Goal: Information Seeking & Learning: Learn about a topic

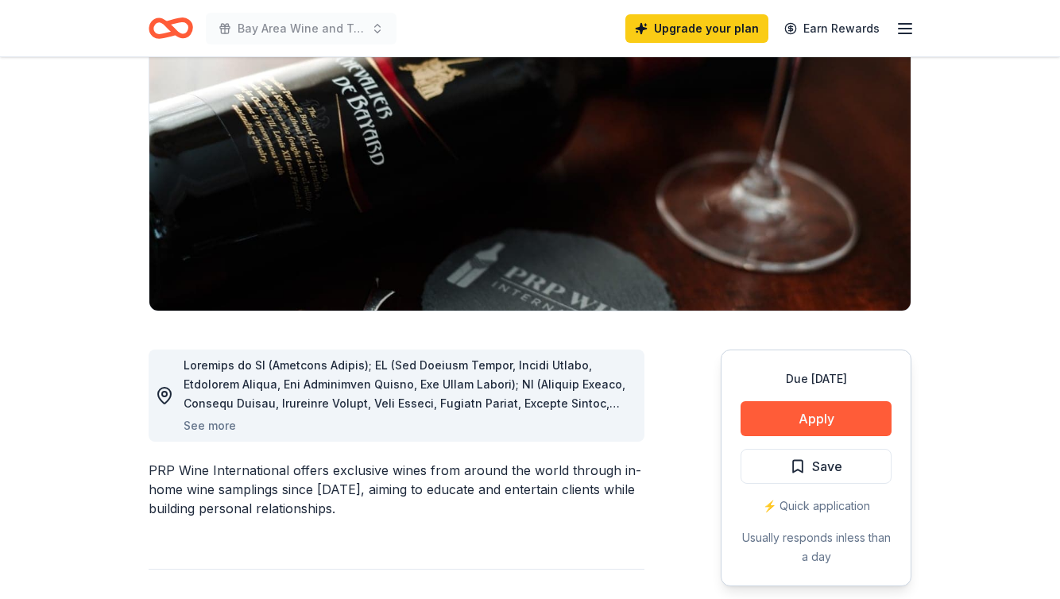
scroll to position [152, 0]
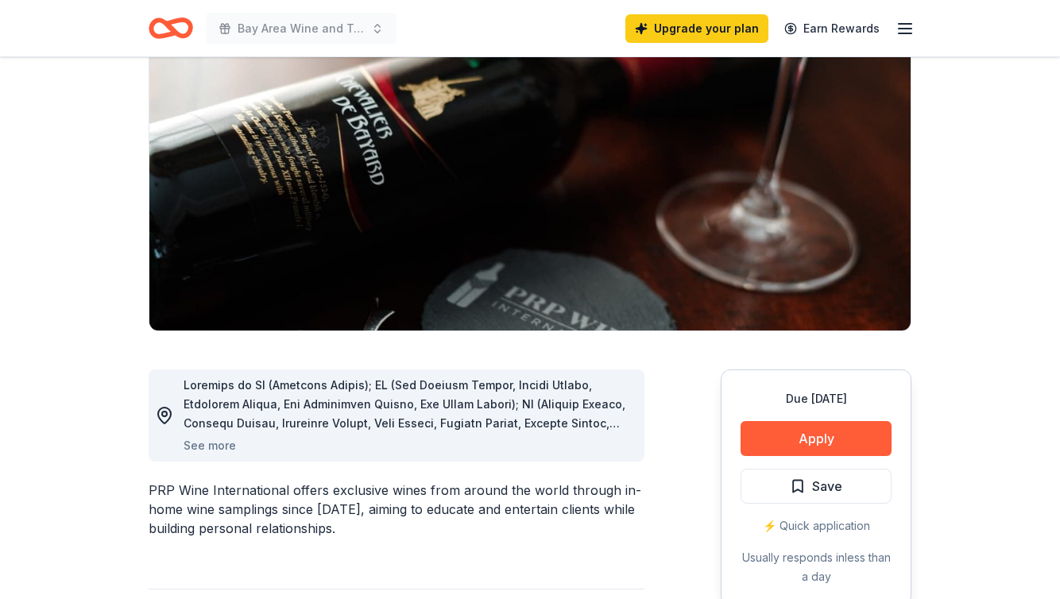
click at [167, 24] on icon "Home" at bounding box center [178, 28] width 25 height 16
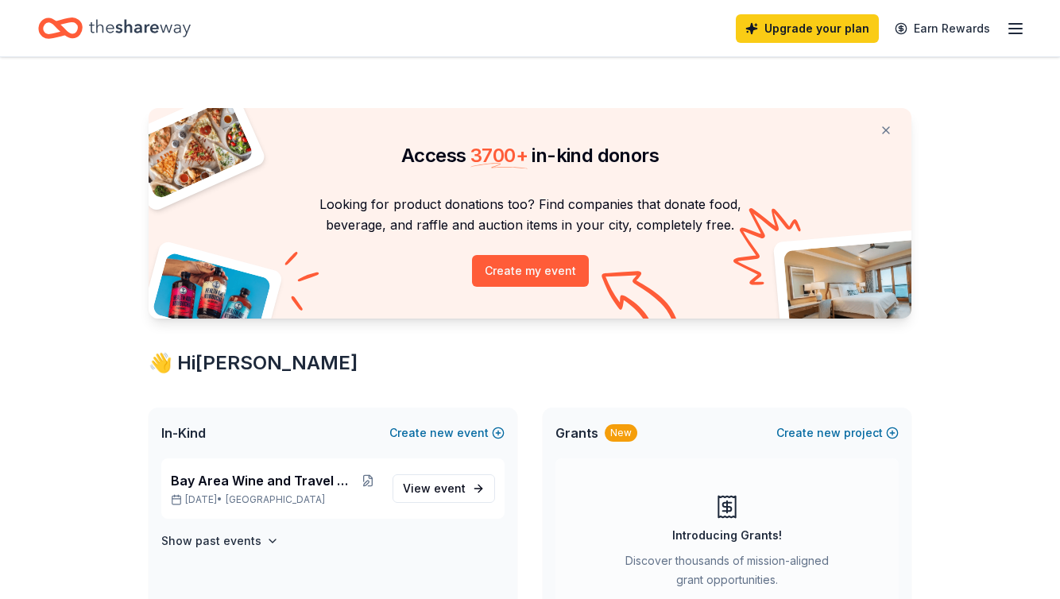
click at [1015, 27] on icon "button" at bounding box center [1015, 28] width 19 height 19
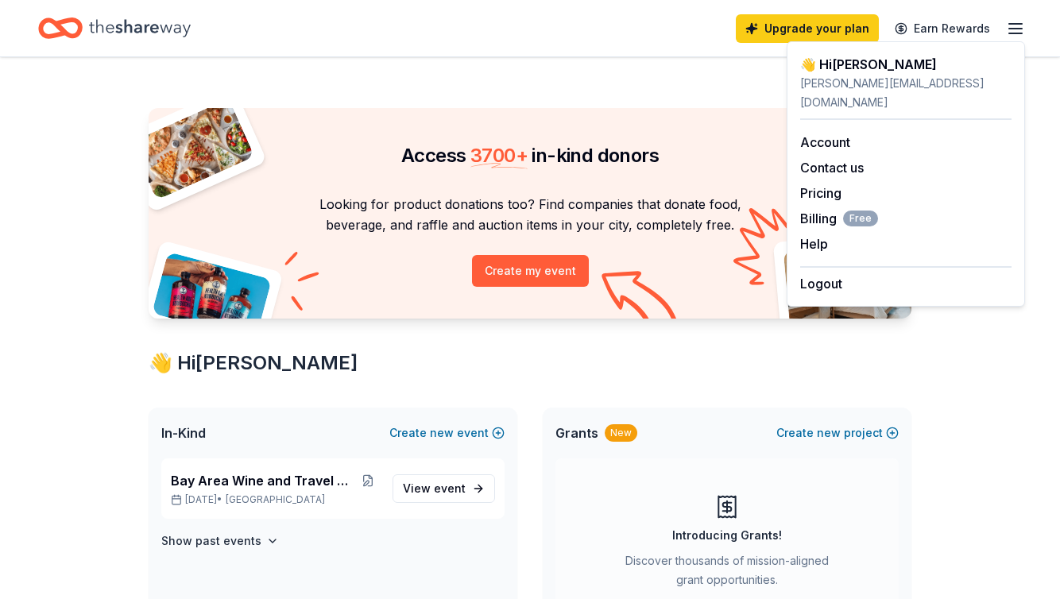
drag, startPoint x: 52, startPoint y: 408, endPoint x: 51, endPoint y: 424, distance: 16.8
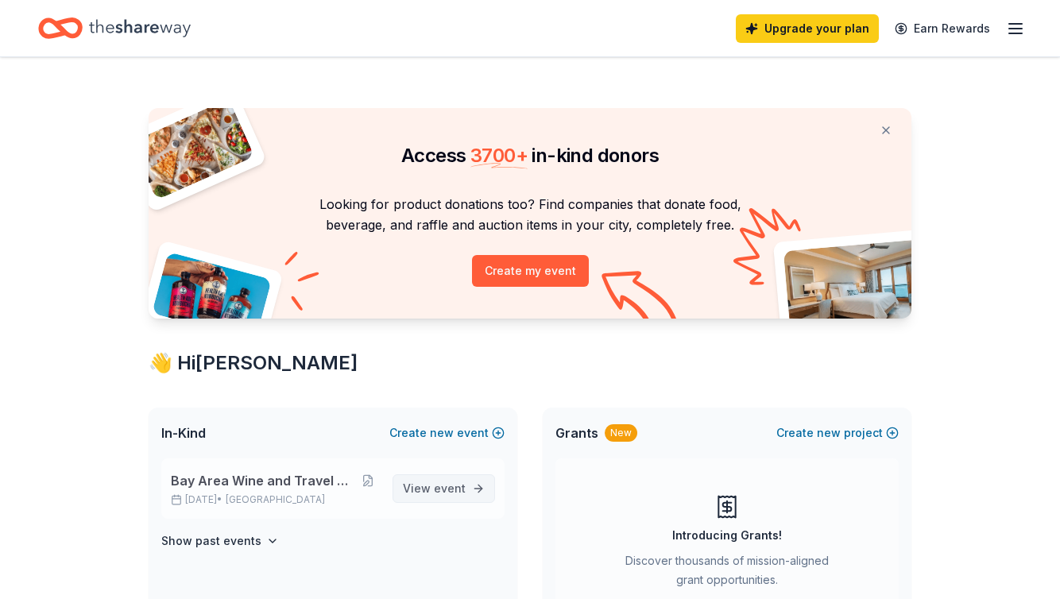
click at [435, 488] on span "View event" at bounding box center [434, 488] width 63 height 19
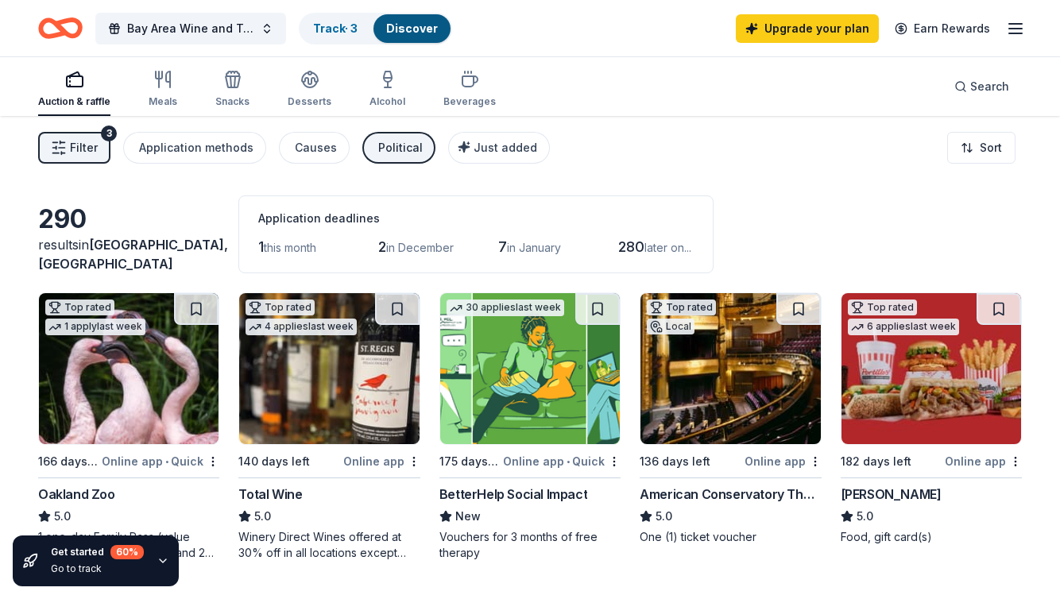
click at [73, 144] on span "Filter" at bounding box center [84, 147] width 28 height 19
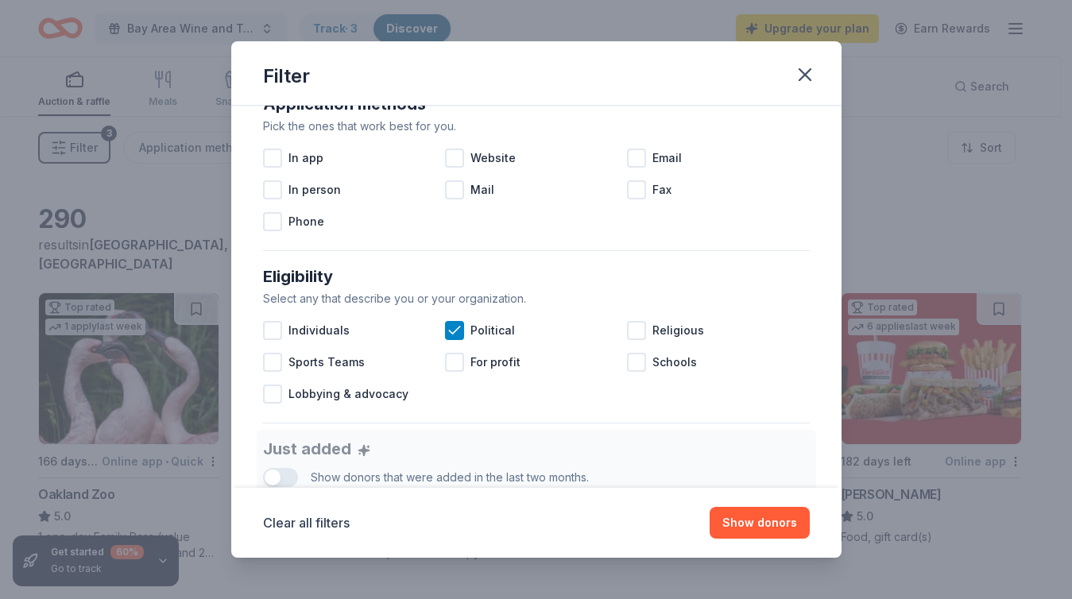
scroll to position [308, 0]
drag, startPoint x: 450, startPoint y: 328, endPoint x: 534, endPoint y: 315, distance: 84.5
click at [450, 328] on icon at bounding box center [454, 330] width 16 height 16
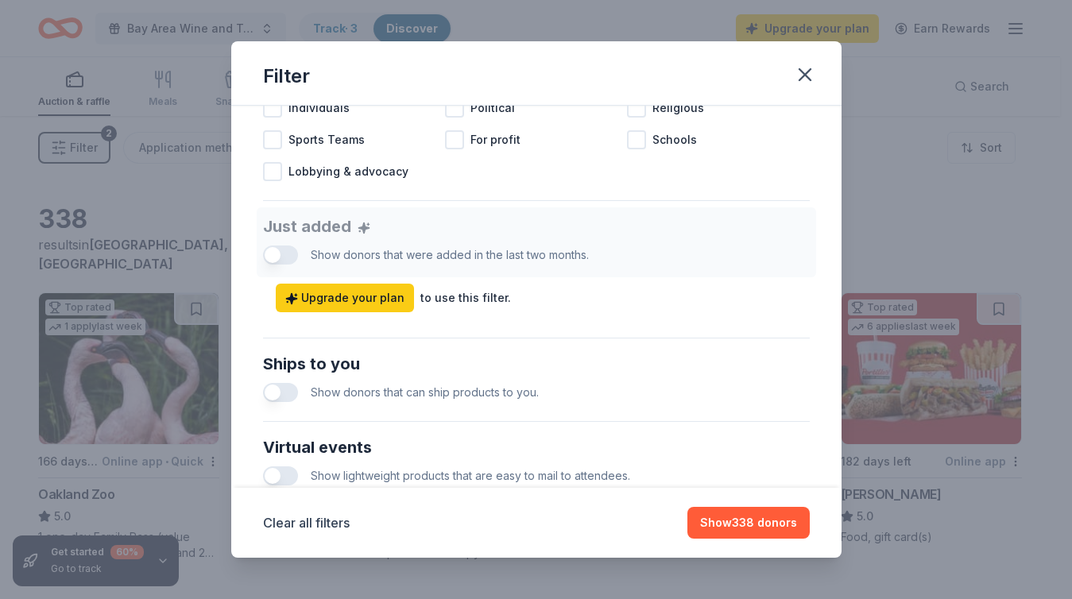
scroll to position [542, 0]
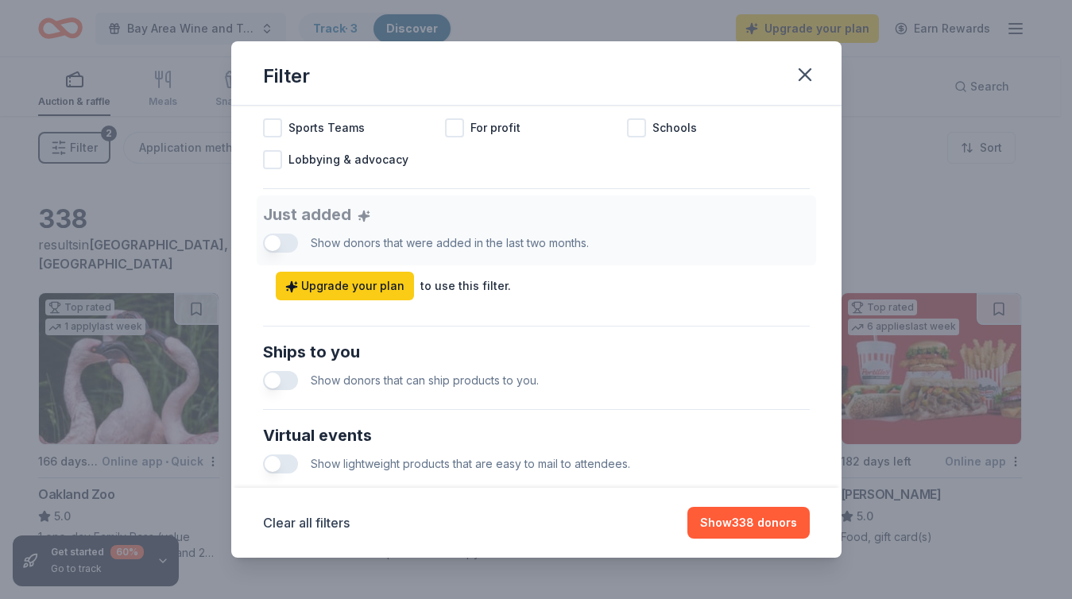
click at [289, 378] on button "button" at bounding box center [280, 380] width 35 height 19
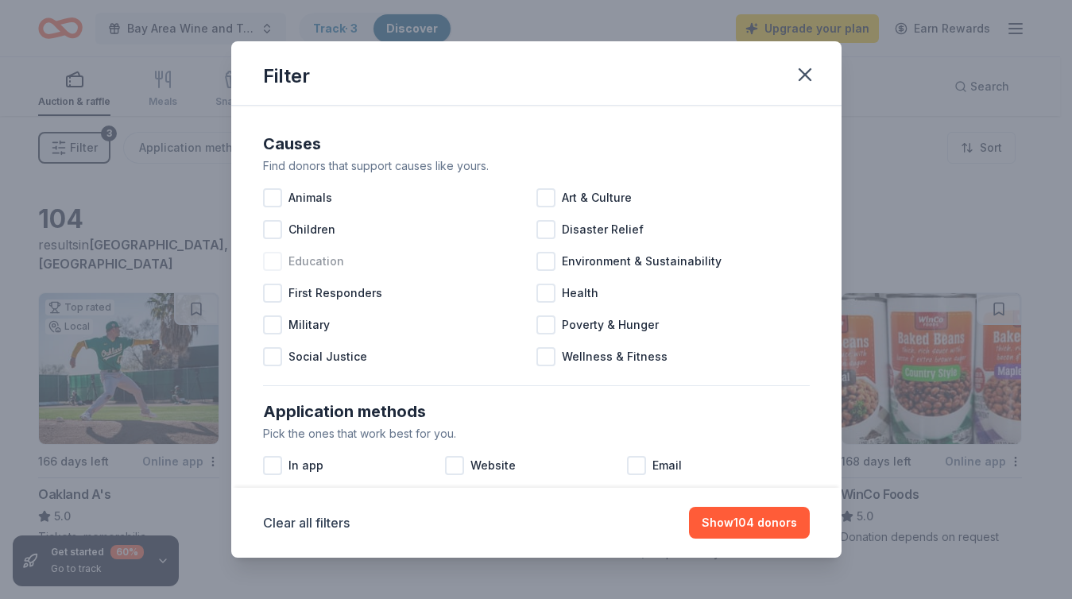
click at [273, 261] on div at bounding box center [272, 261] width 19 height 19
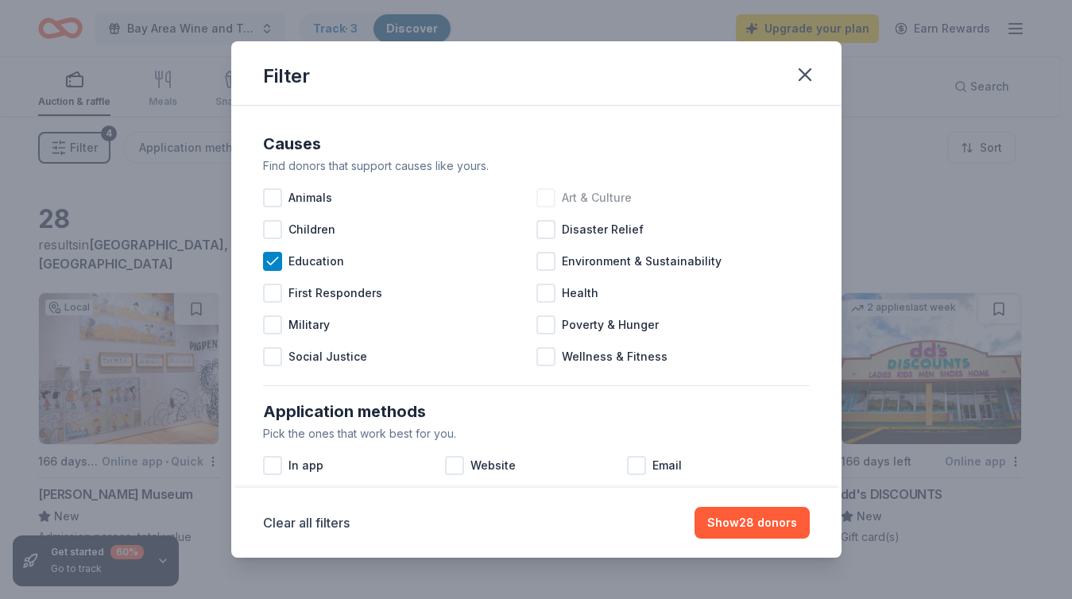
click at [543, 196] on div at bounding box center [545, 197] width 19 height 19
click at [540, 258] on div at bounding box center [545, 261] width 19 height 19
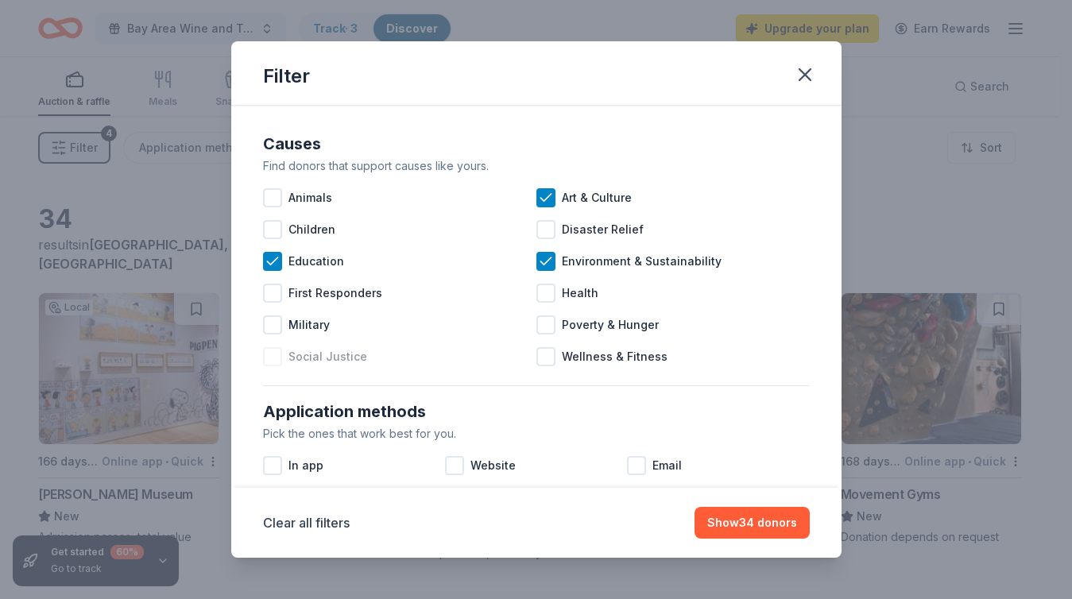
click at [276, 355] on div at bounding box center [272, 356] width 19 height 19
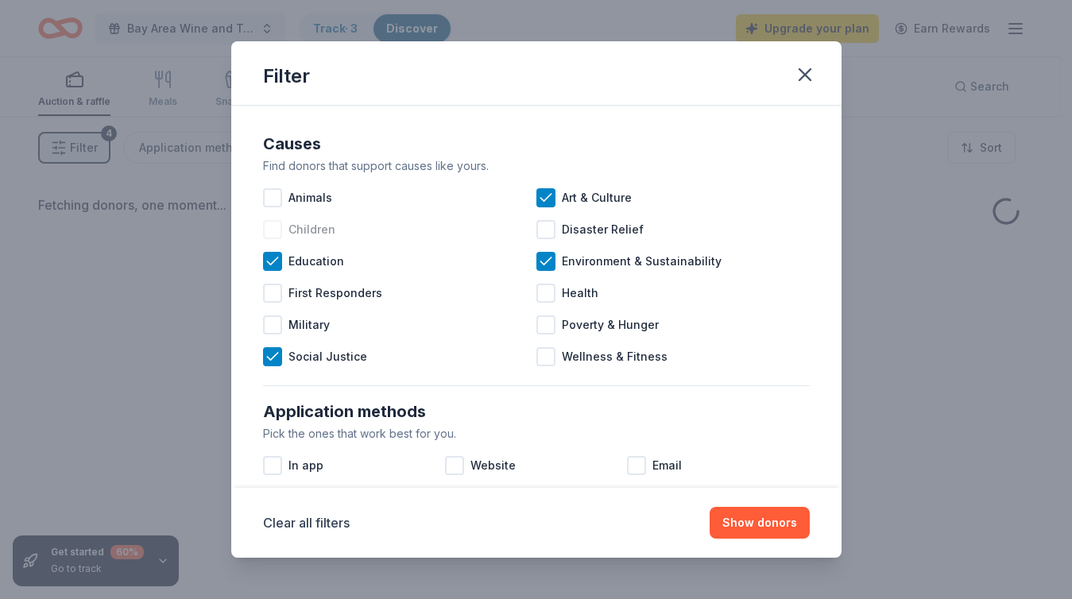
drag, startPoint x: 270, startPoint y: 225, endPoint x: 296, endPoint y: 226, distance: 26.3
click at [270, 225] on div at bounding box center [272, 229] width 19 height 19
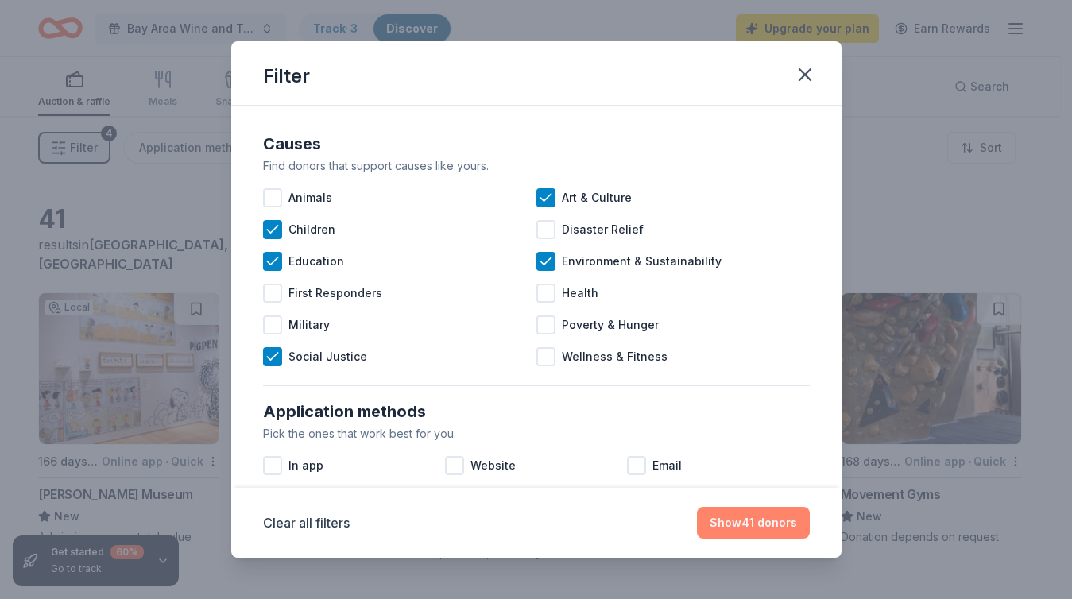
click at [740, 523] on button "Show 41 donors" at bounding box center [753, 523] width 113 height 32
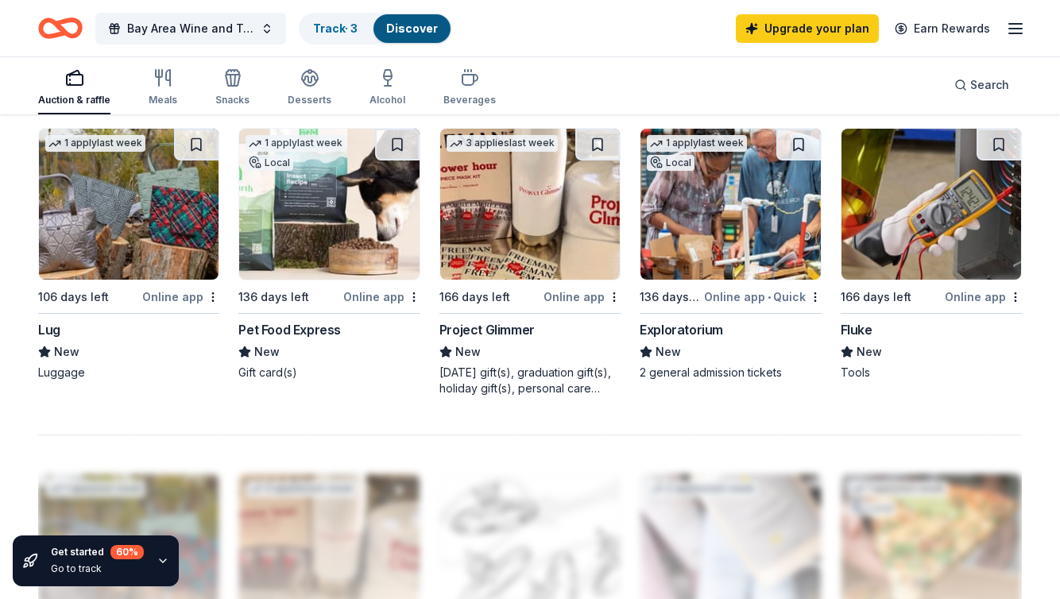
scroll to position [1080, 0]
